Goal: Contribute content: Contribute content

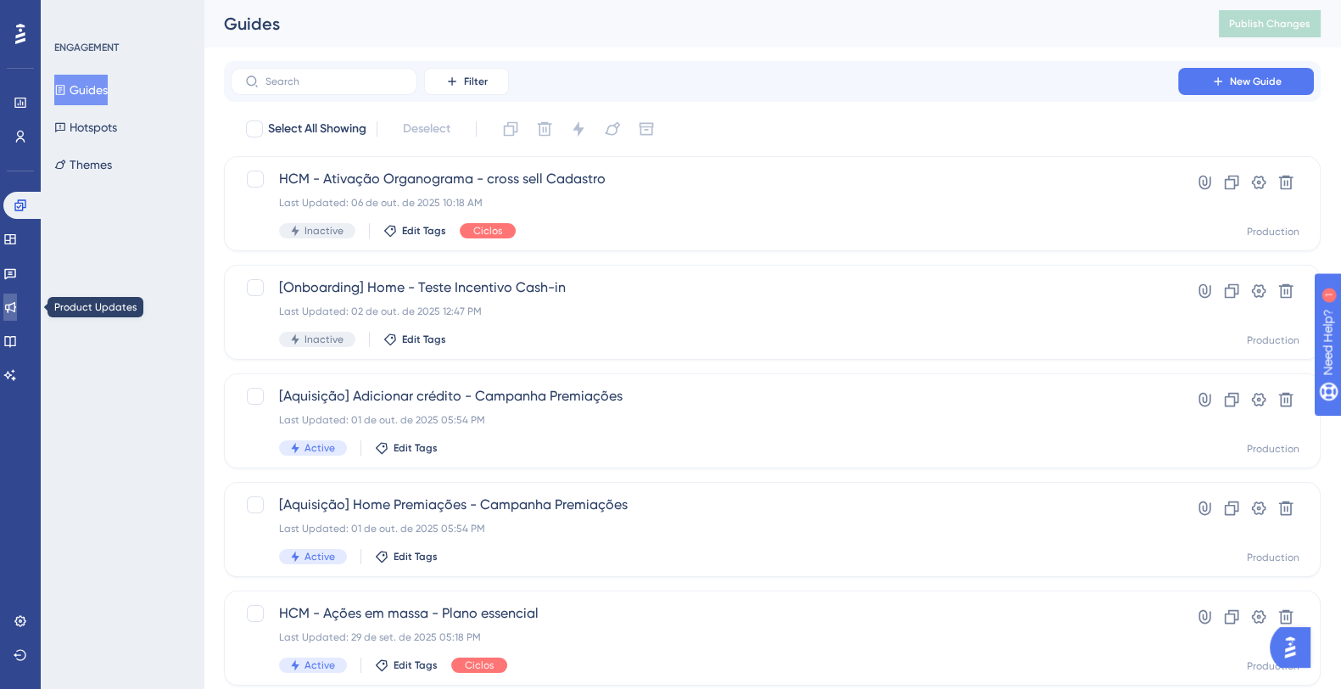
click at [15, 311] on icon at bounding box center [10, 307] width 14 height 14
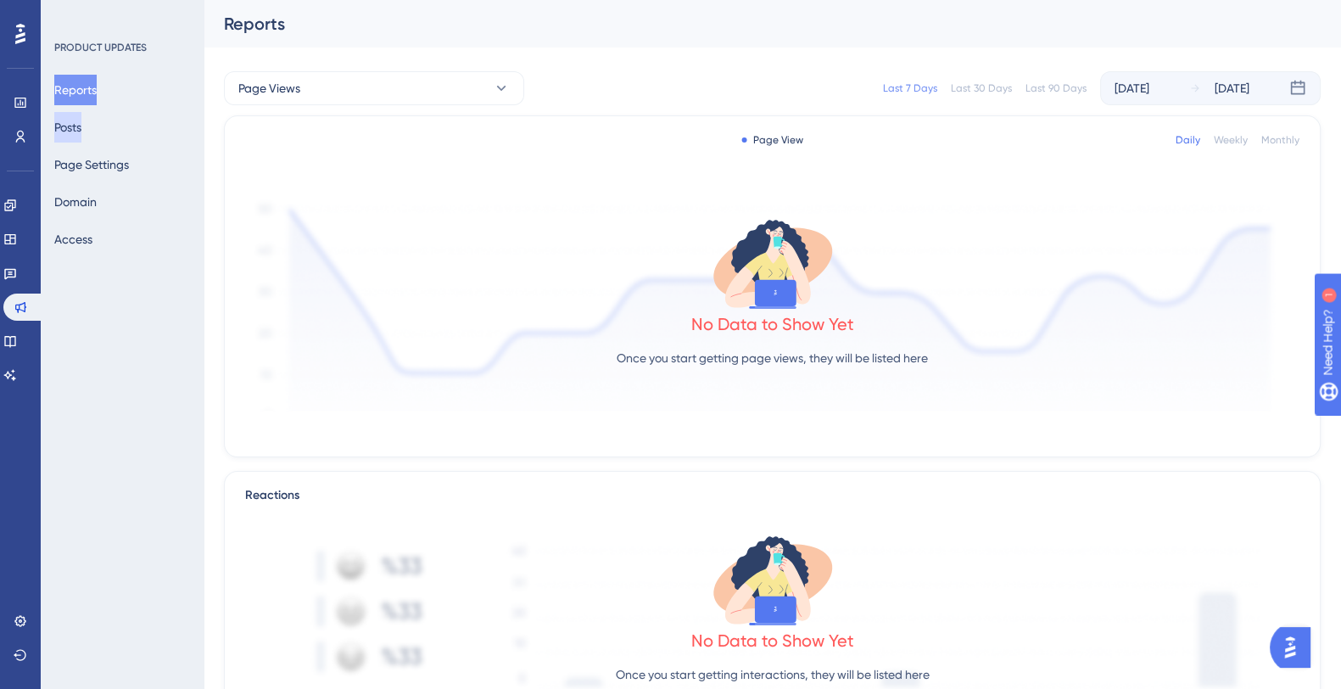
click at [81, 133] on button "Posts" at bounding box center [67, 127] width 27 height 31
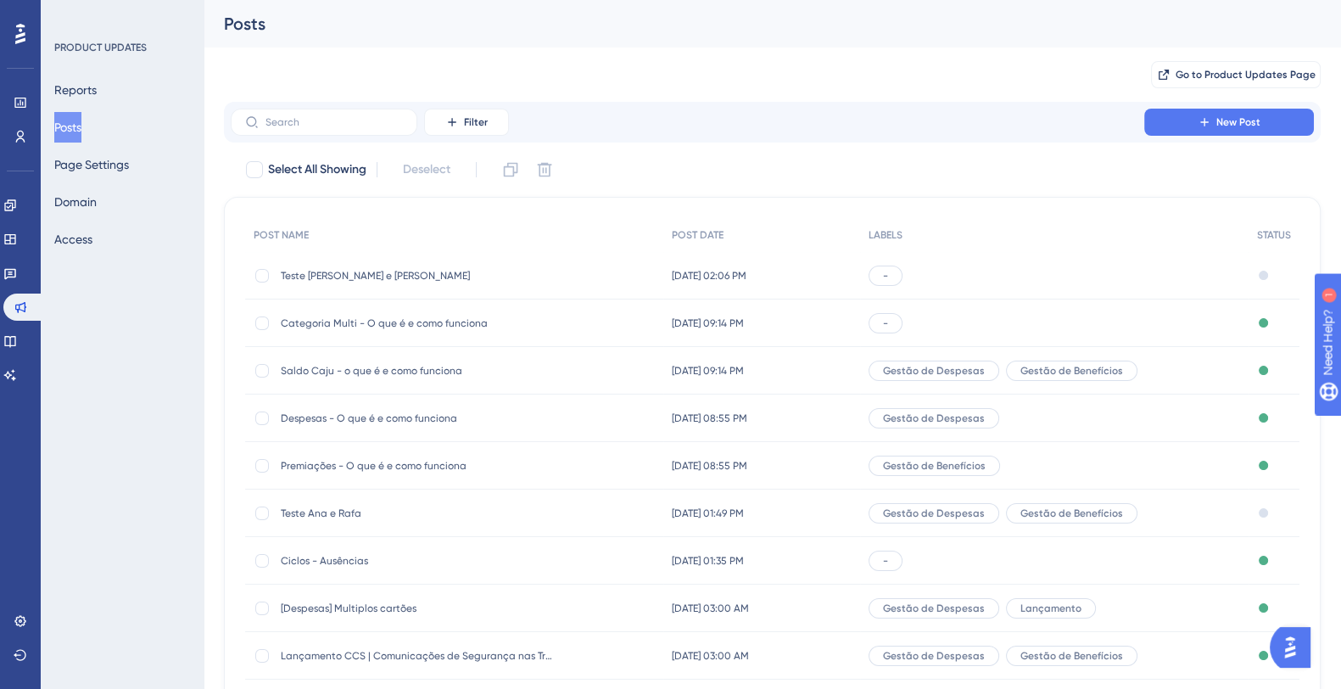
click at [364, 455] on div "Premiações - O que é e como funciona Premiações - O que é e como funciona" at bounding box center [416, 466] width 271 height 48
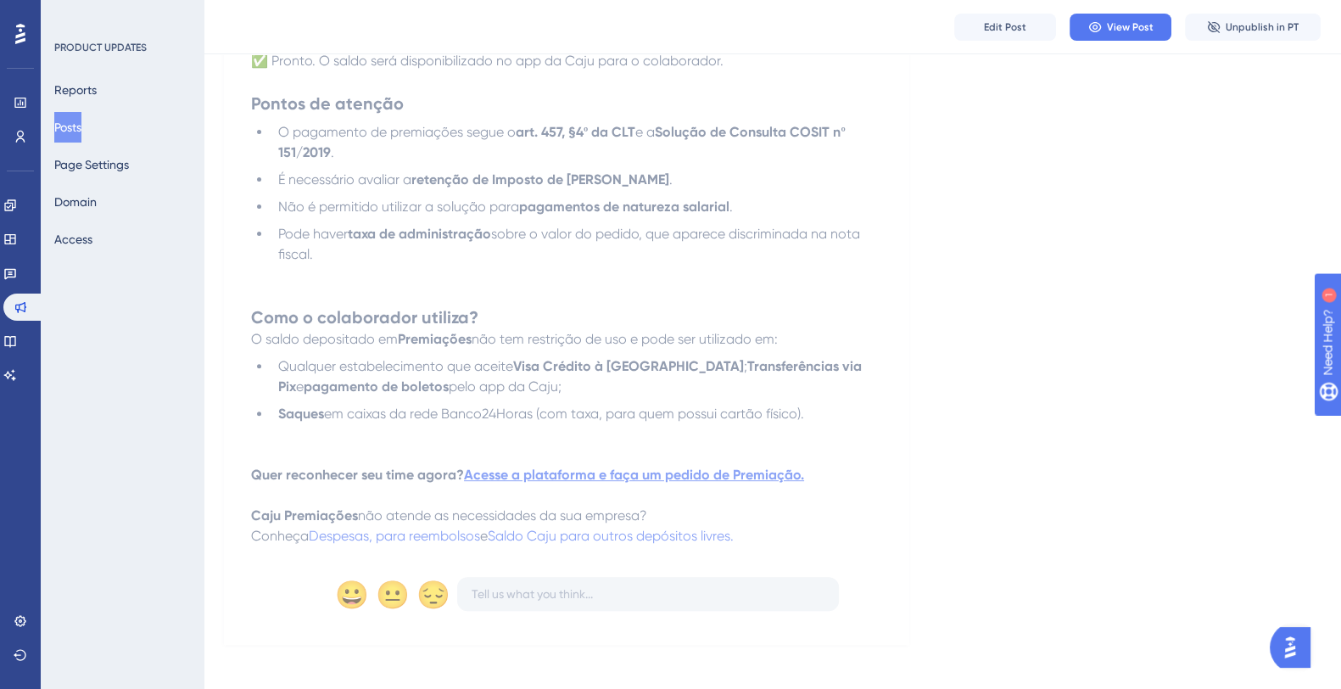
scroll to position [742, 0]
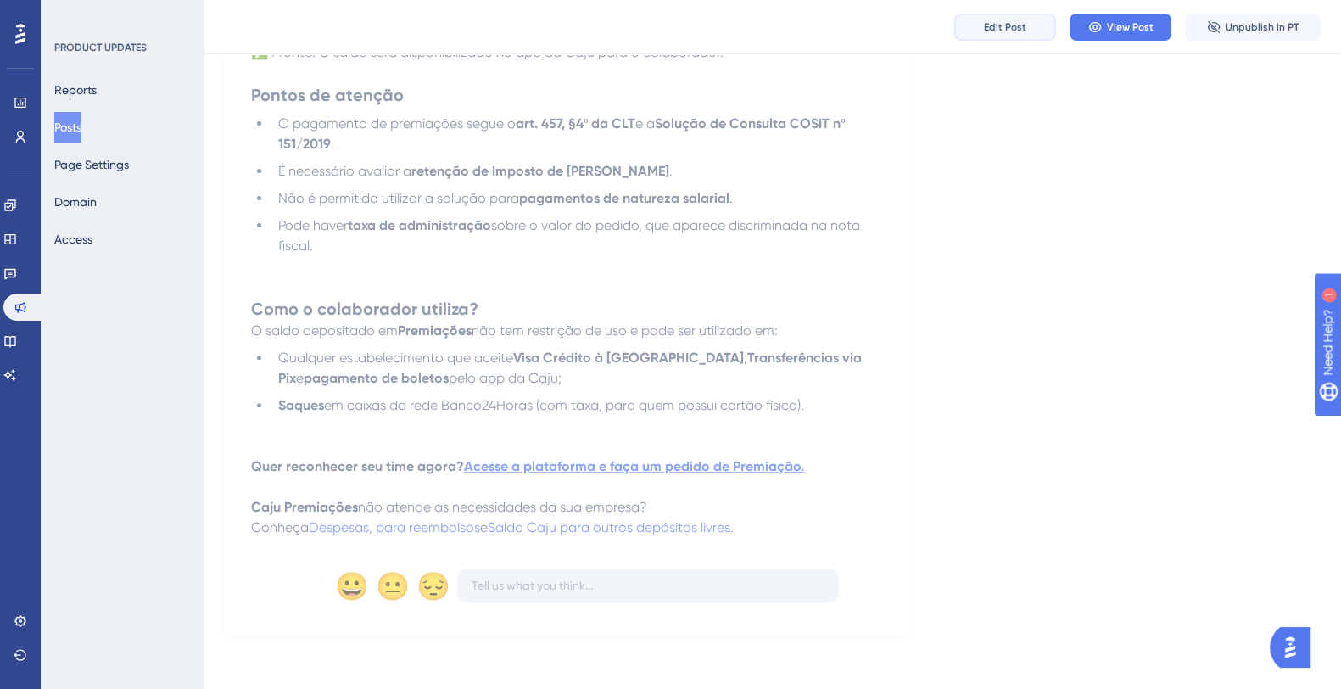
click at [993, 31] on span "Edit Post" at bounding box center [1005, 27] width 42 height 14
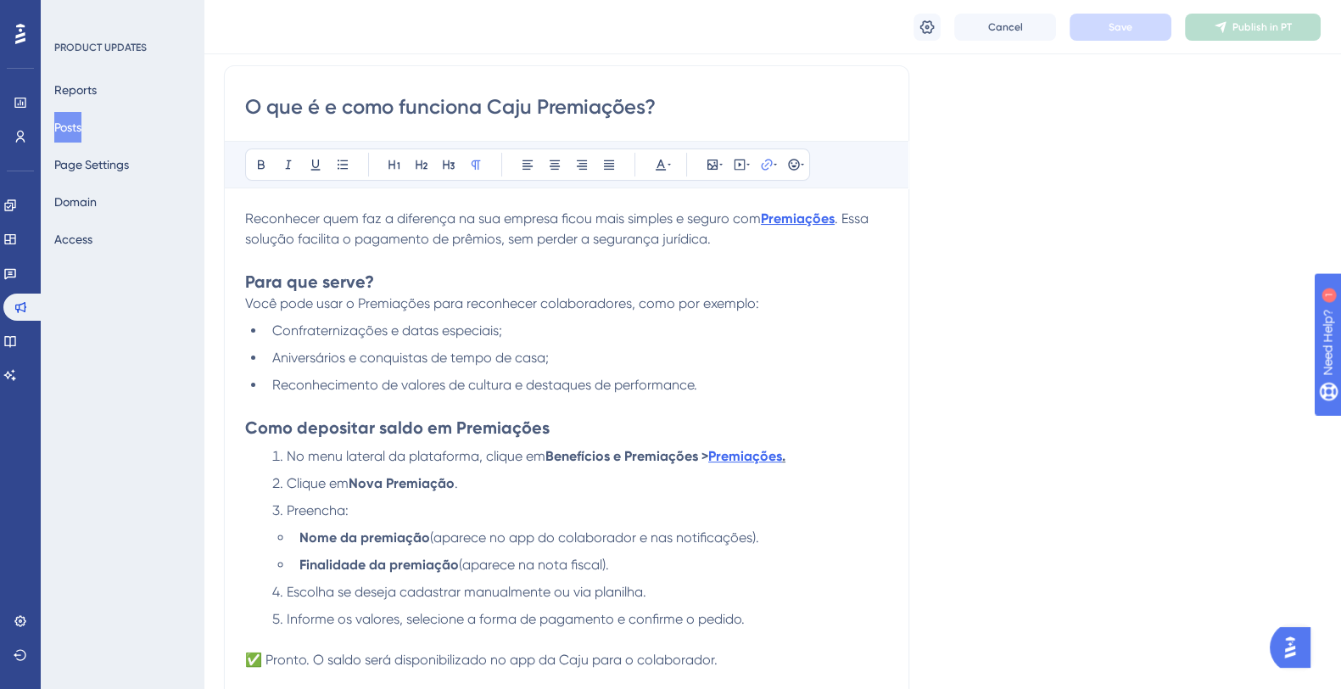
scroll to position [336, 0]
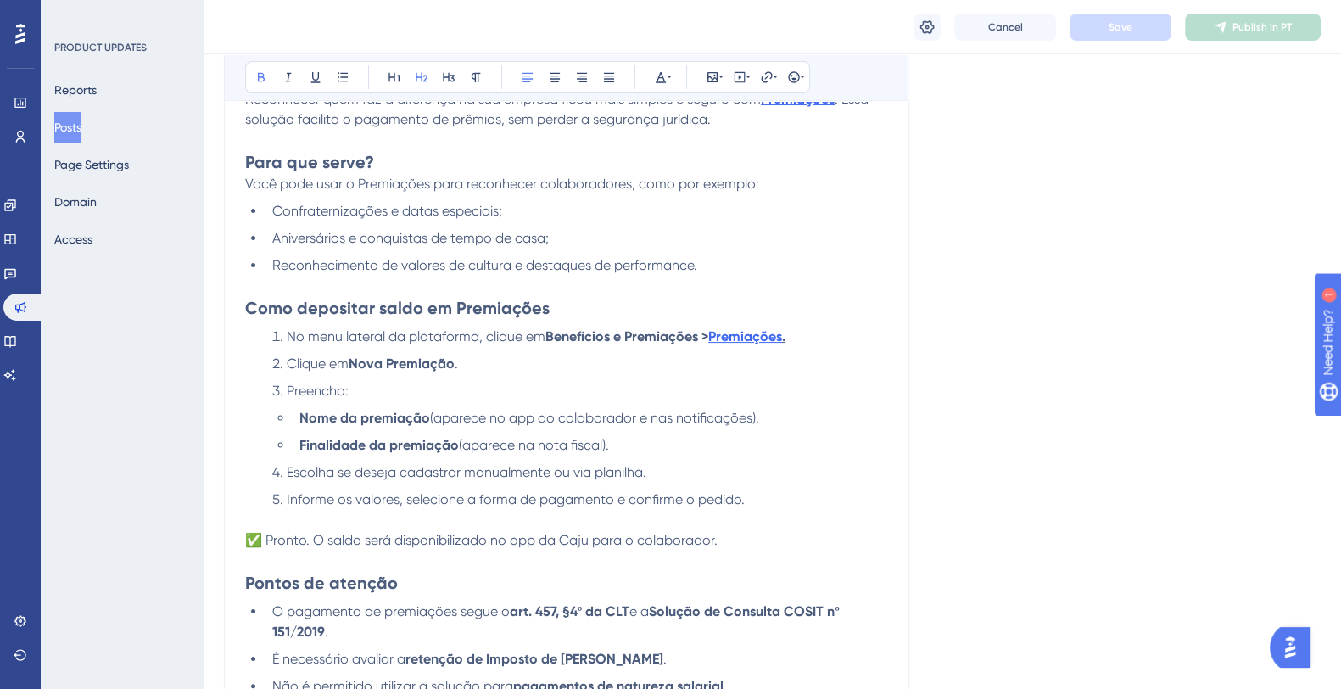
click at [589, 317] on h2 "Como depositar saldo em Premiações" at bounding box center [566, 308] width 643 height 24
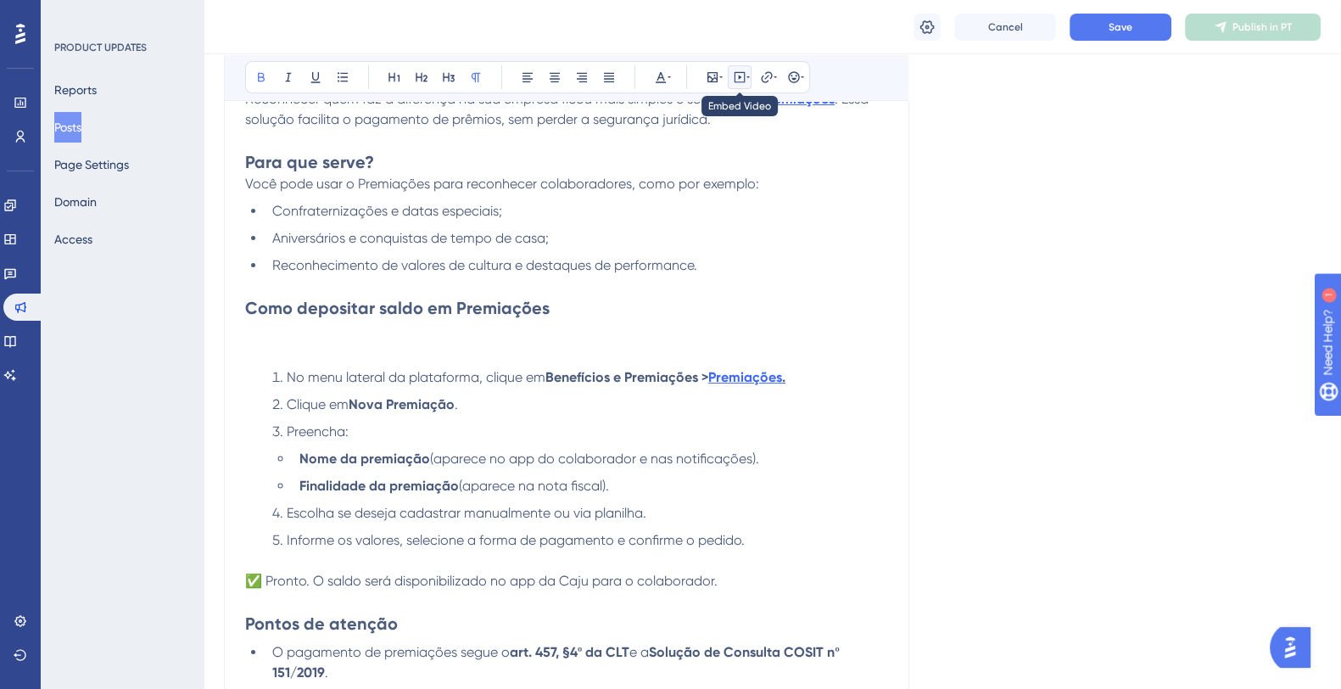
click at [742, 82] on icon at bounding box center [740, 77] width 14 height 14
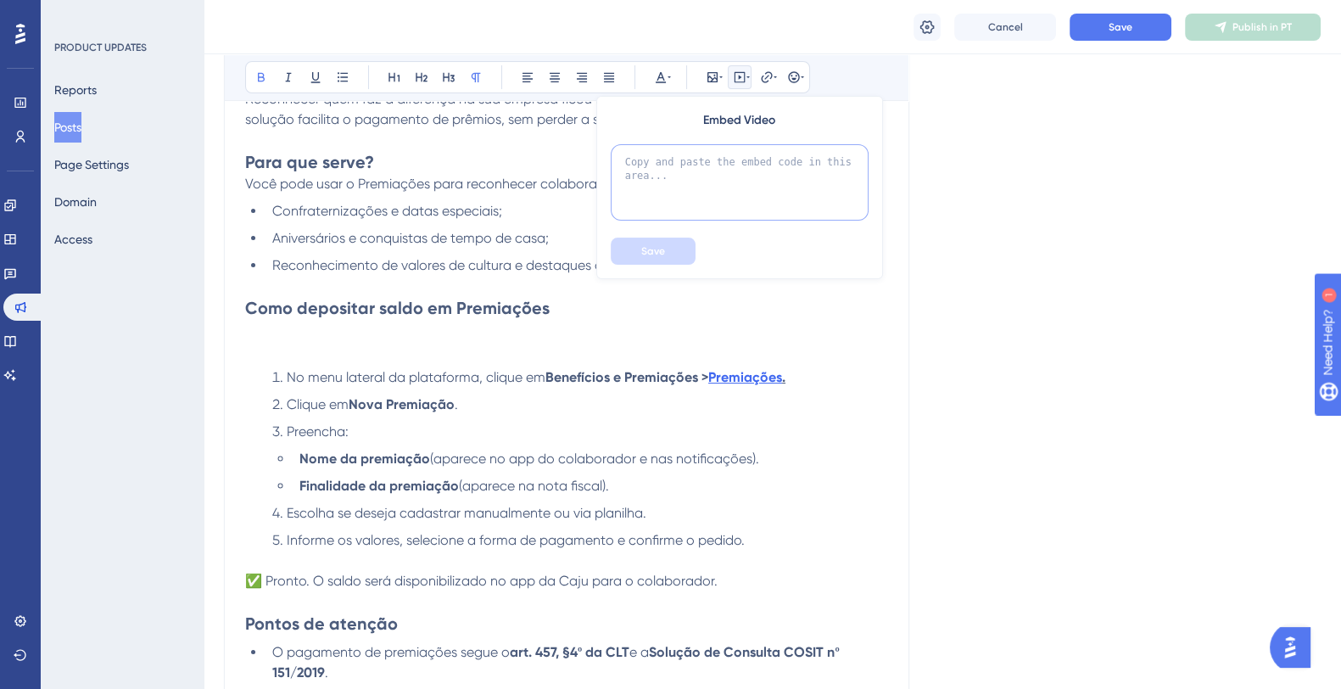
click at [725, 167] on textarea at bounding box center [740, 182] width 258 height 76
paste textarea "<div> <script async src="[URL][DOMAIN_NAME]"></script> <div class="sl-embed" st…"
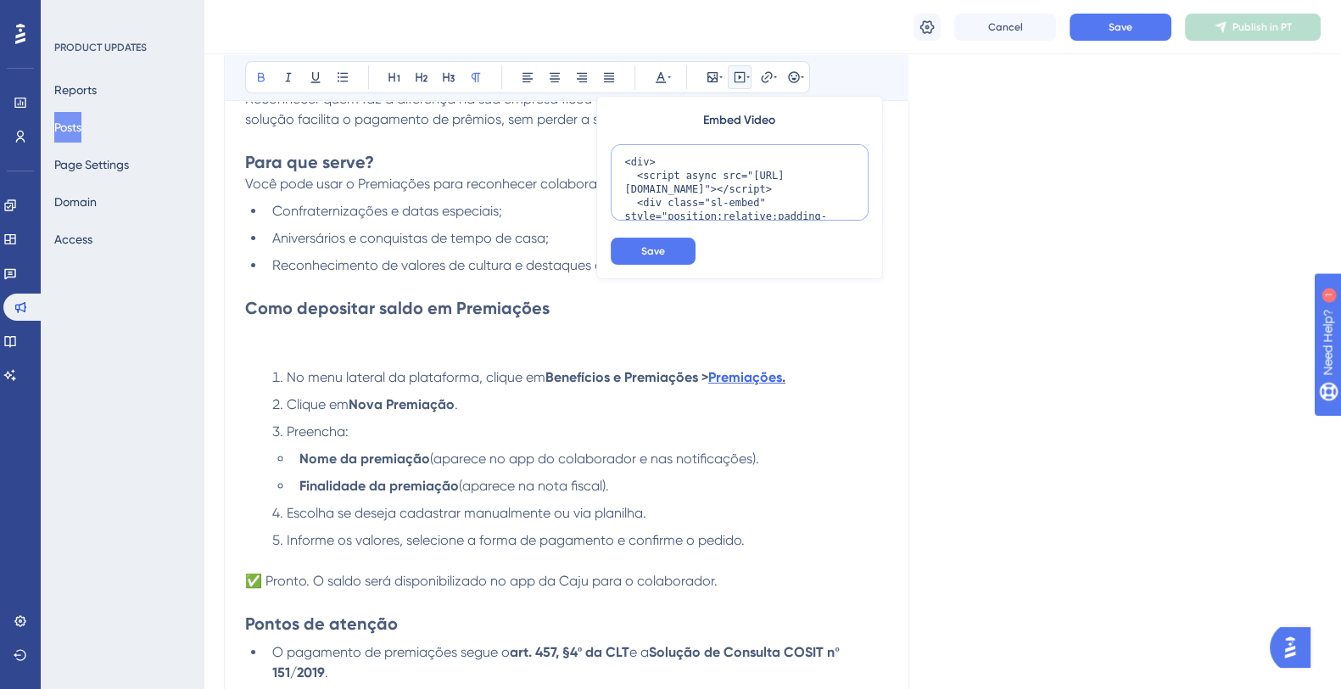
scroll to position [260, 0]
type textarea "<div> <script async src="[URL][DOMAIN_NAME]"></script> <div class="sl-embed" st…"
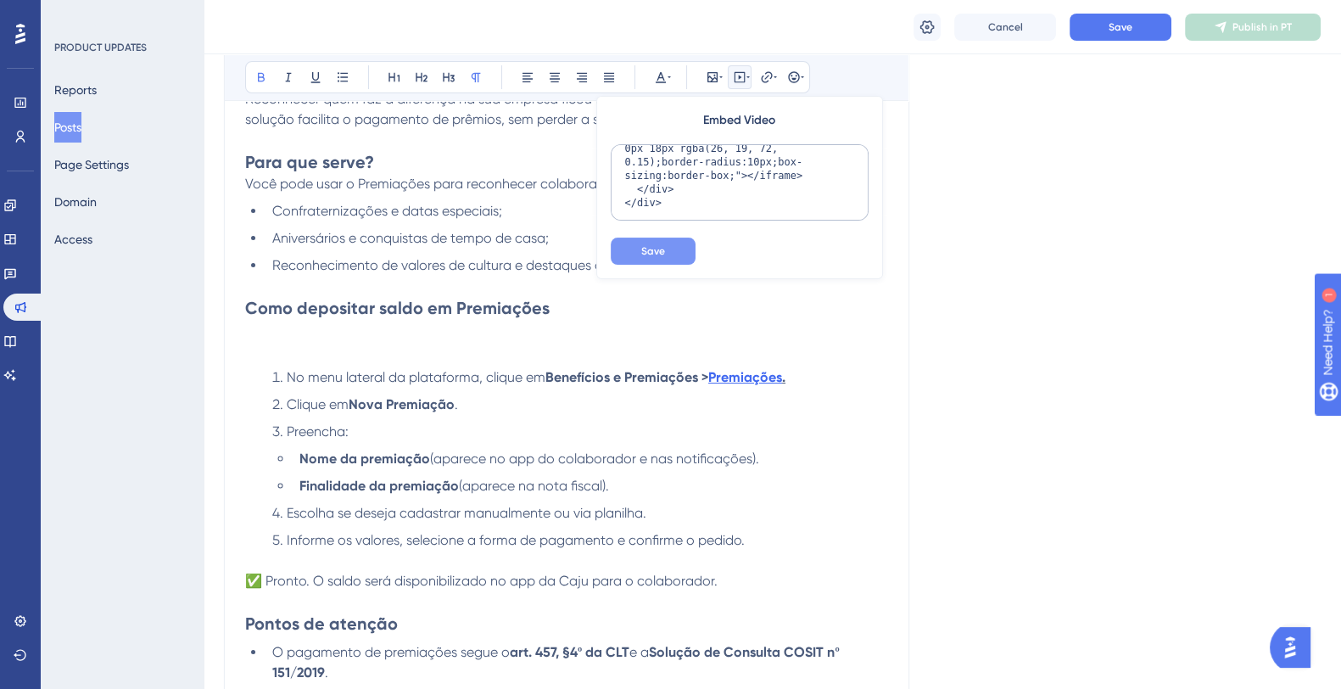
click at [663, 251] on span "Save" at bounding box center [653, 251] width 24 height 14
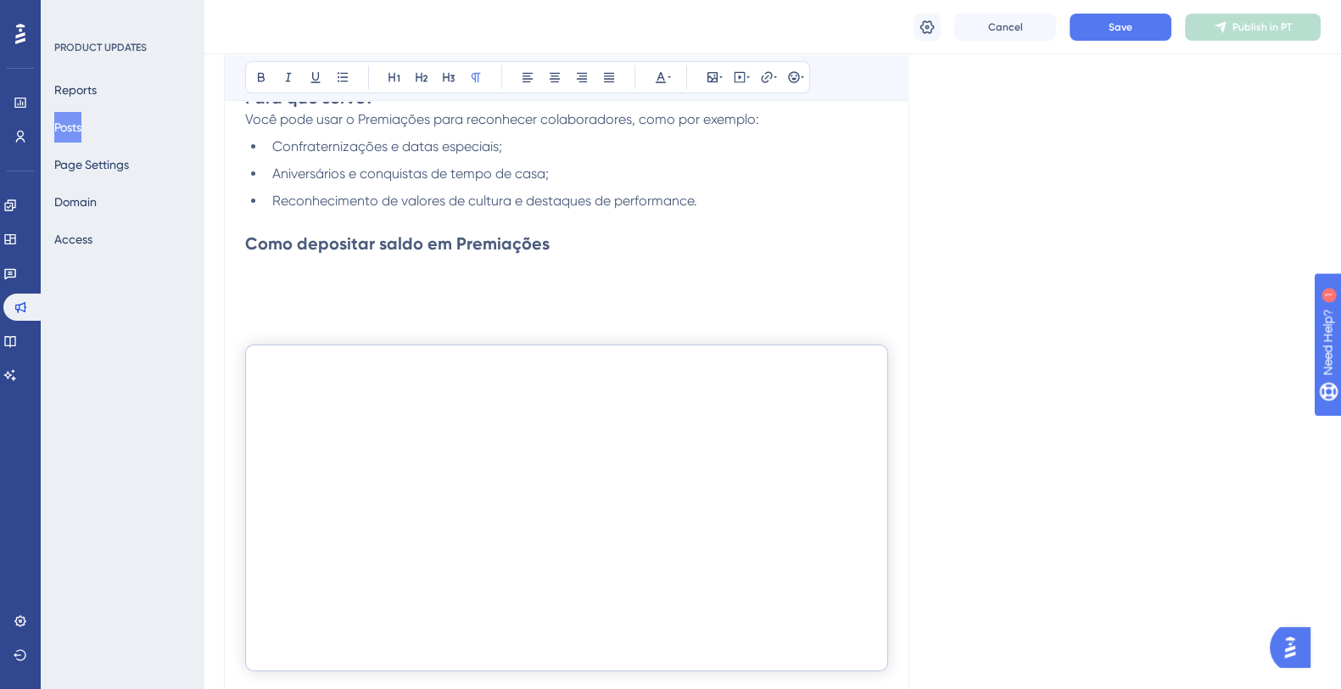
click at [513, 290] on p at bounding box center [566, 286] width 643 height 20
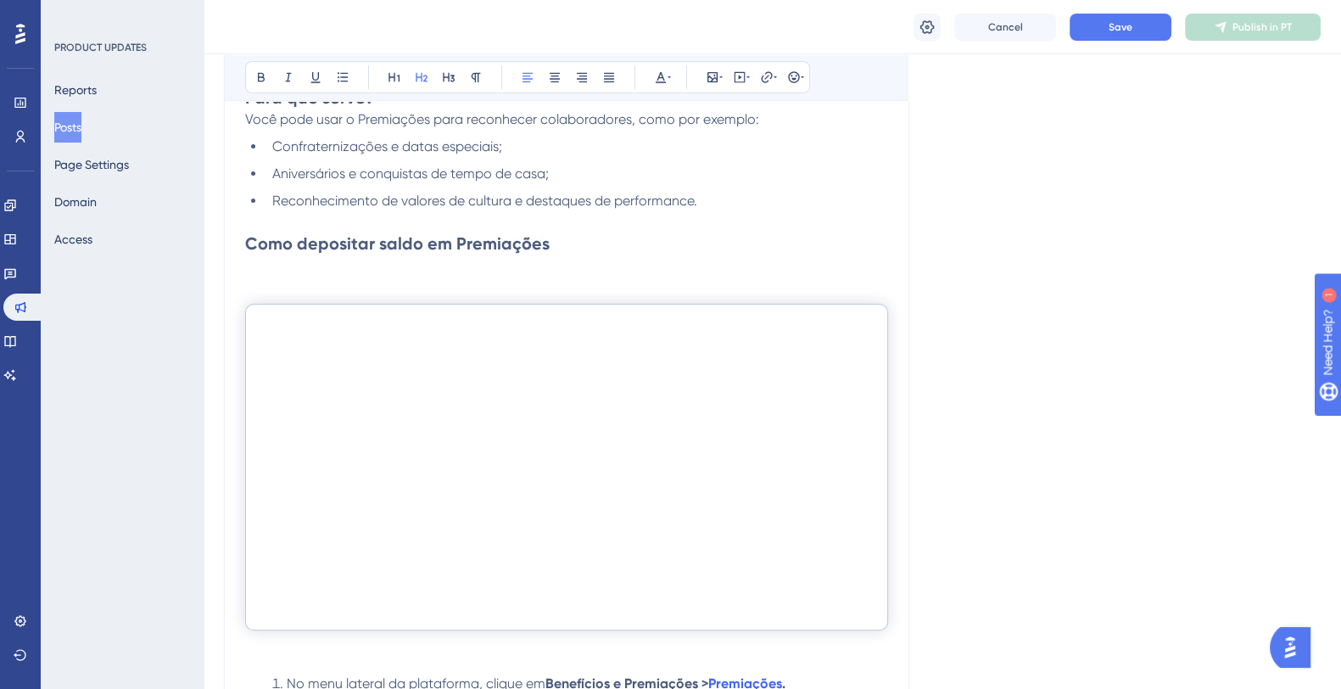
click at [492, 270] on div at bounding box center [566, 450] width 643 height 391
click at [439, 265] on div at bounding box center [566, 450] width 643 height 391
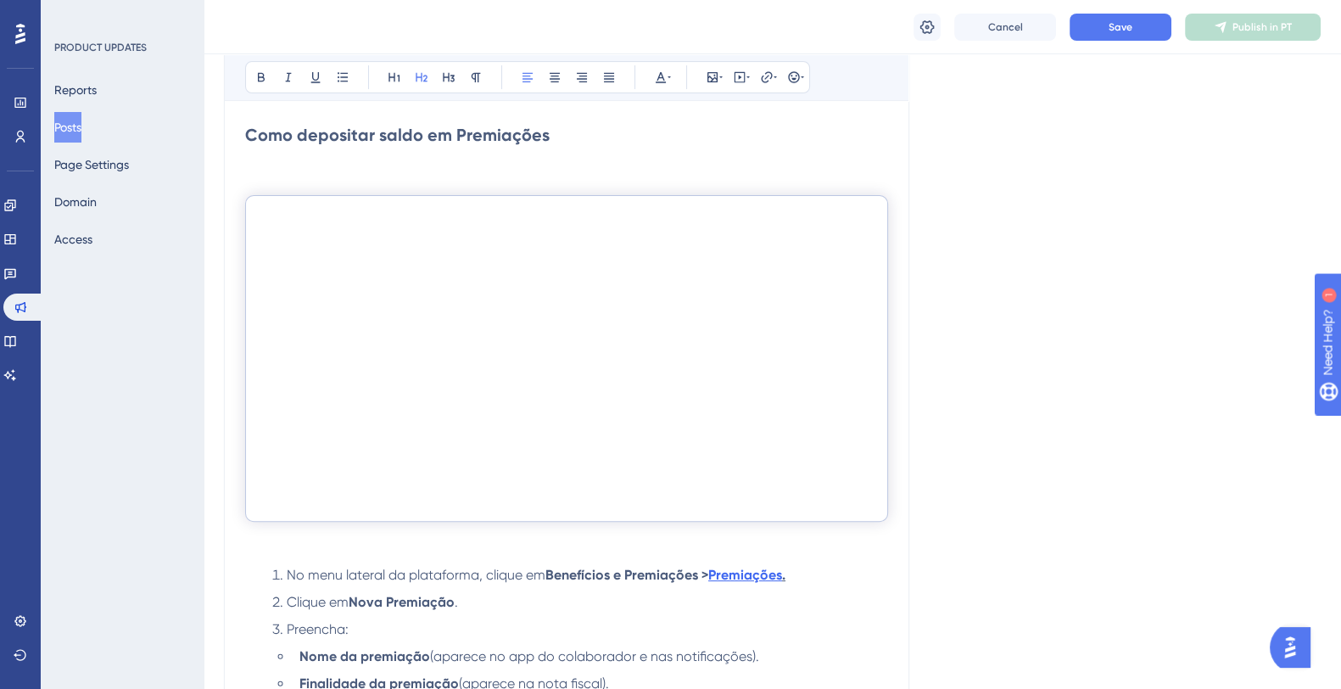
scroll to position [719, 0]
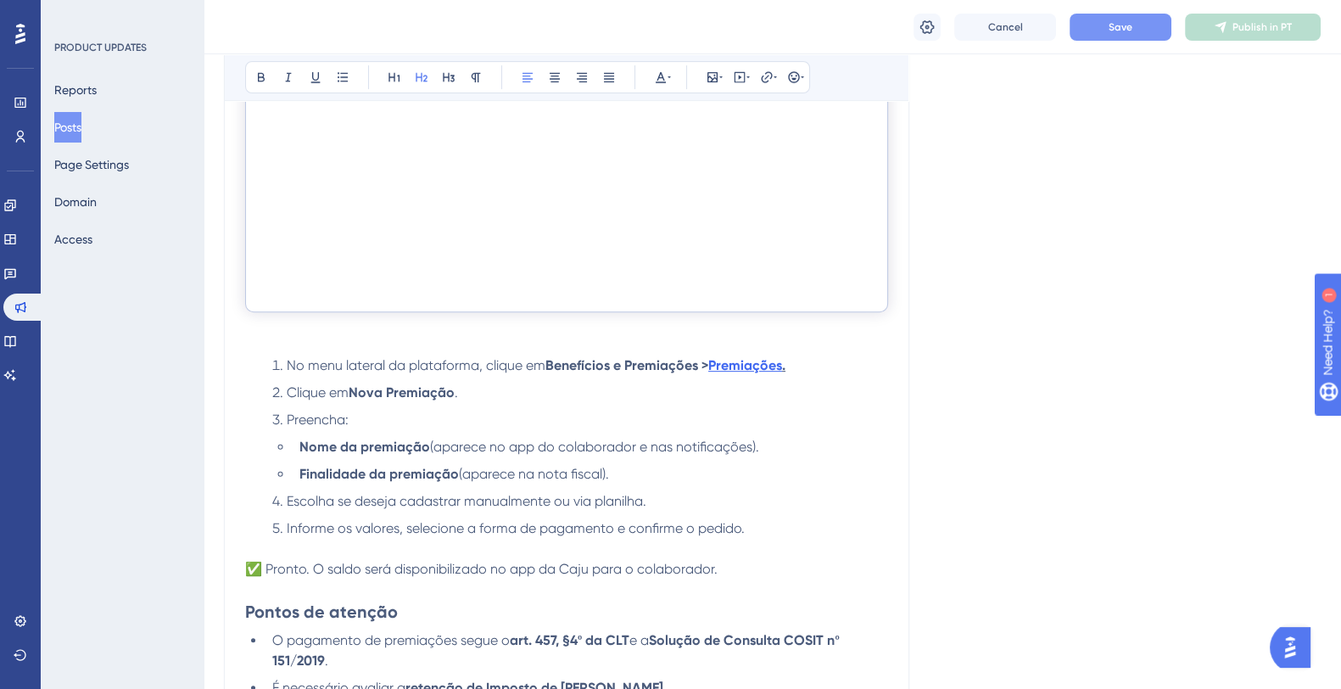
click at [1127, 27] on span "Save" at bounding box center [1121, 27] width 24 height 14
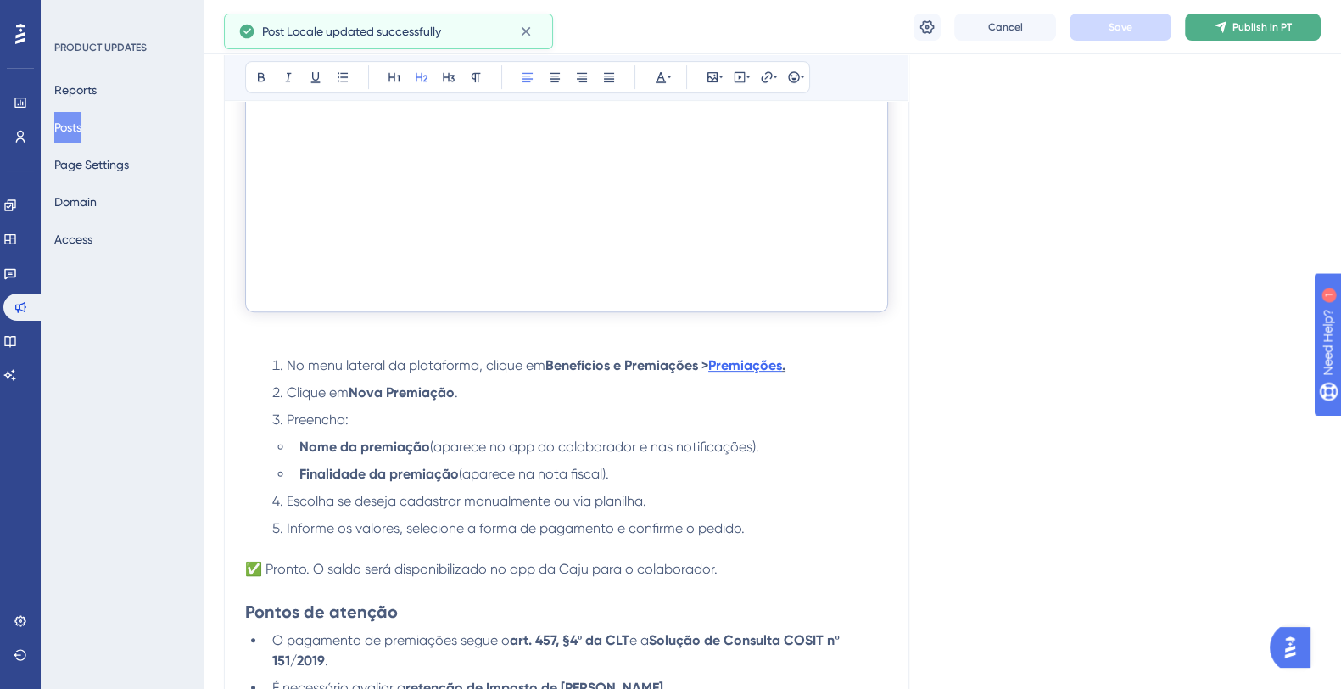
click at [1231, 30] on button "Publish in PT" at bounding box center [1253, 27] width 136 height 27
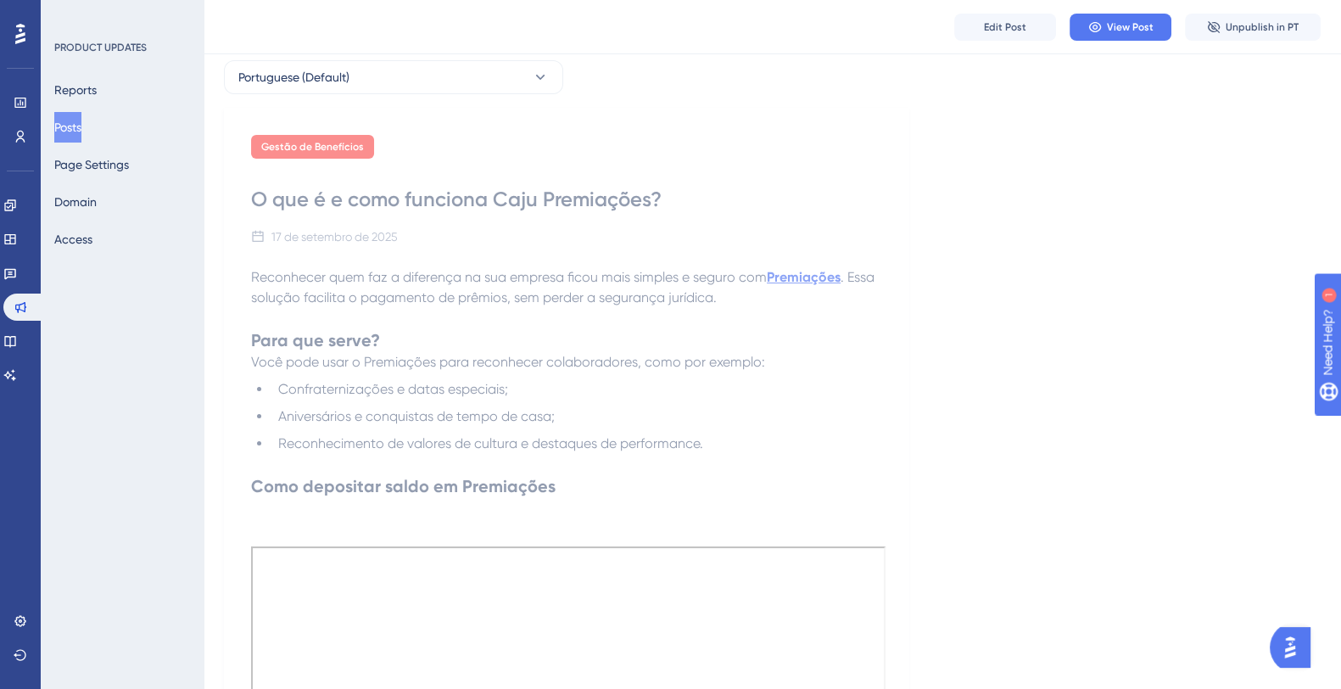
scroll to position [0, 0]
